Goal: Task Accomplishment & Management: Complete application form

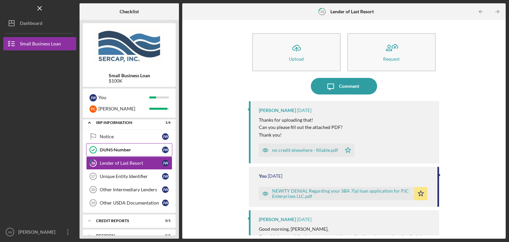
scroll to position [529, 0]
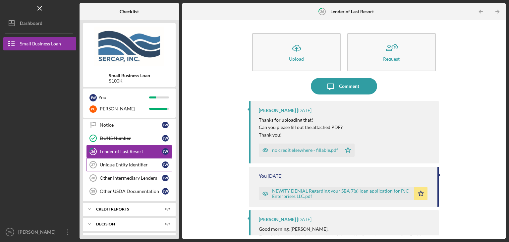
click at [122, 162] on div "Unique Entity Identifier" at bounding box center [131, 164] width 62 height 5
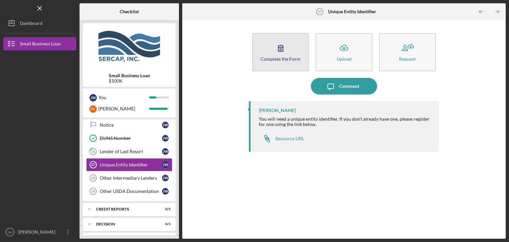
click at [280, 54] on icon "button" at bounding box center [280, 48] width 17 height 17
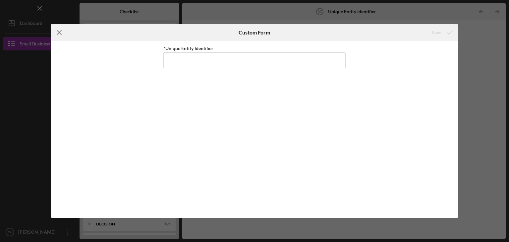
click at [58, 31] on line at bounding box center [59, 32] width 4 height 4
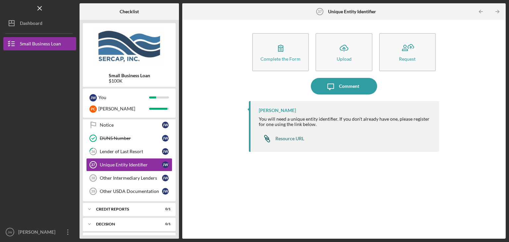
click at [290, 137] on div "Resource URL" at bounding box center [289, 138] width 29 height 5
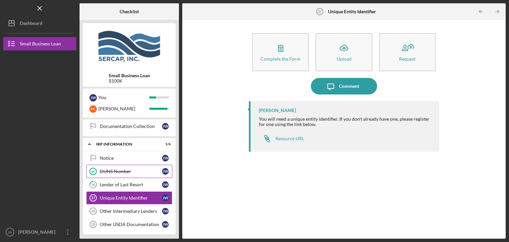
scroll to position [529, 0]
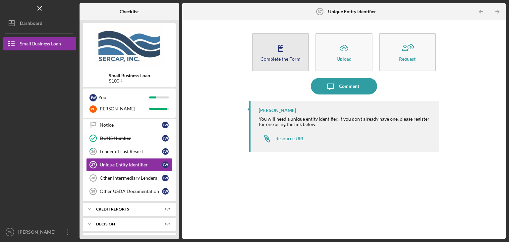
click at [288, 56] on div "Complete the Form" at bounding box center [280, 58] width 40 height 5
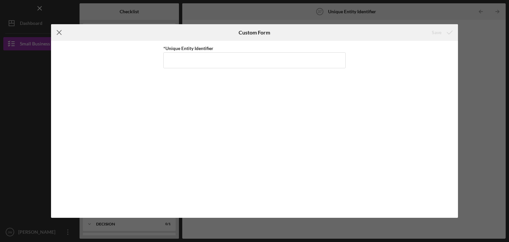
click at [58, 29] on icon "Icon/Menu Close" at bounding box center [59, 32] width 17 height 17
